Goal: Task Accomplishment & Management: Manage account settings

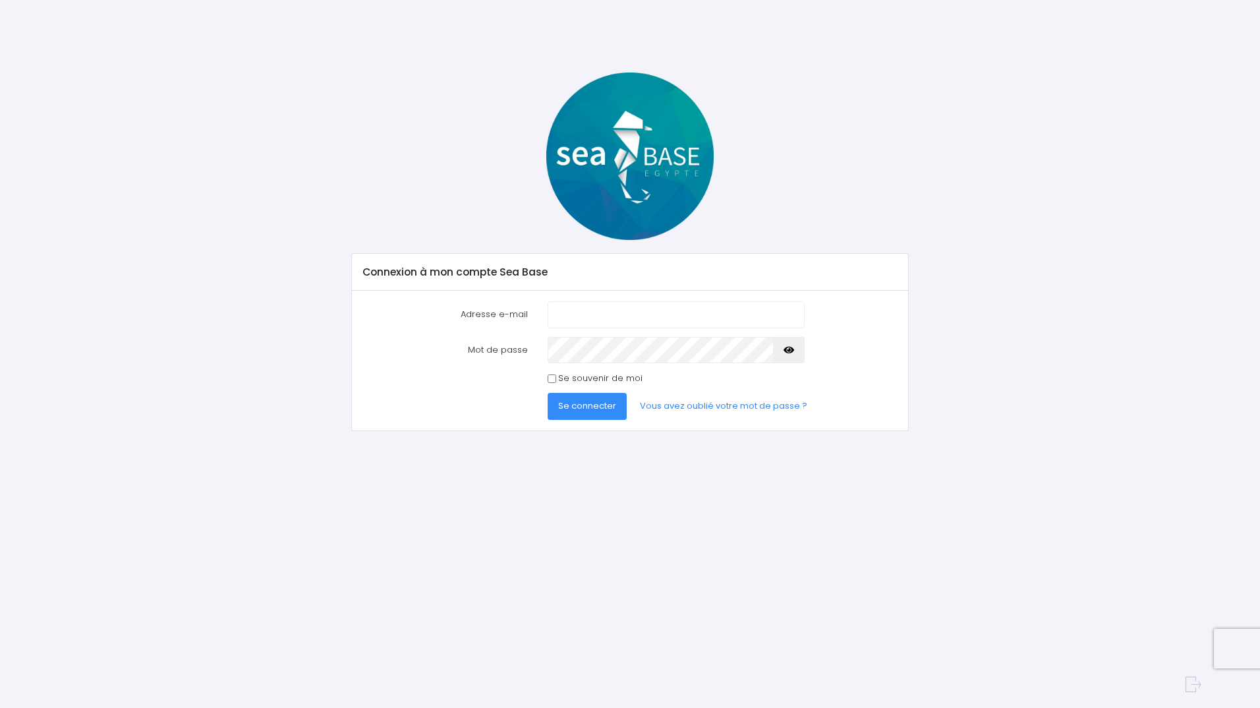
type input "[EMAIL_ADDRESS][DOMAIN_NAME]"
click at [788, 350] on icon "button" at bounding box center [789, 350] width 11 height 0
click at [591, 408] on span "Se connecter" at bounding box center [587, 406] width 58 height 13
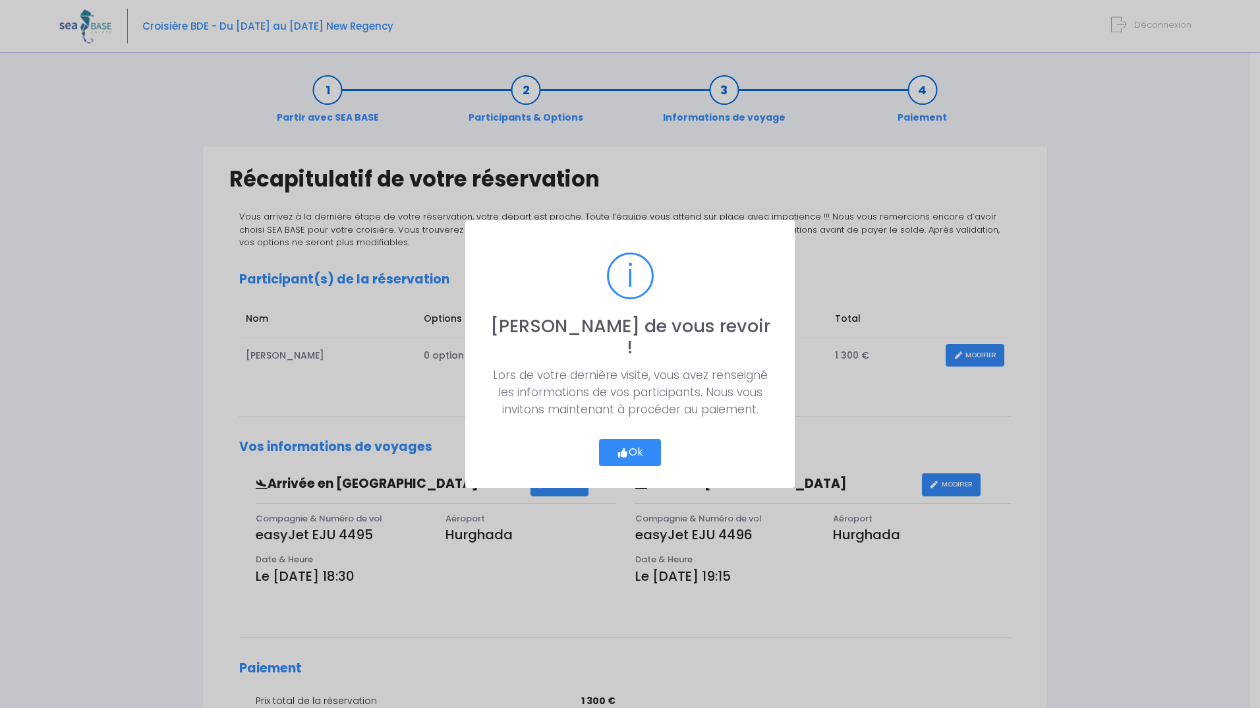
click at [640, 444] on button "Ok" at bounding box center [630, 453] width 62 height 28
